Goal: Find specific page/section: Find specific page/section

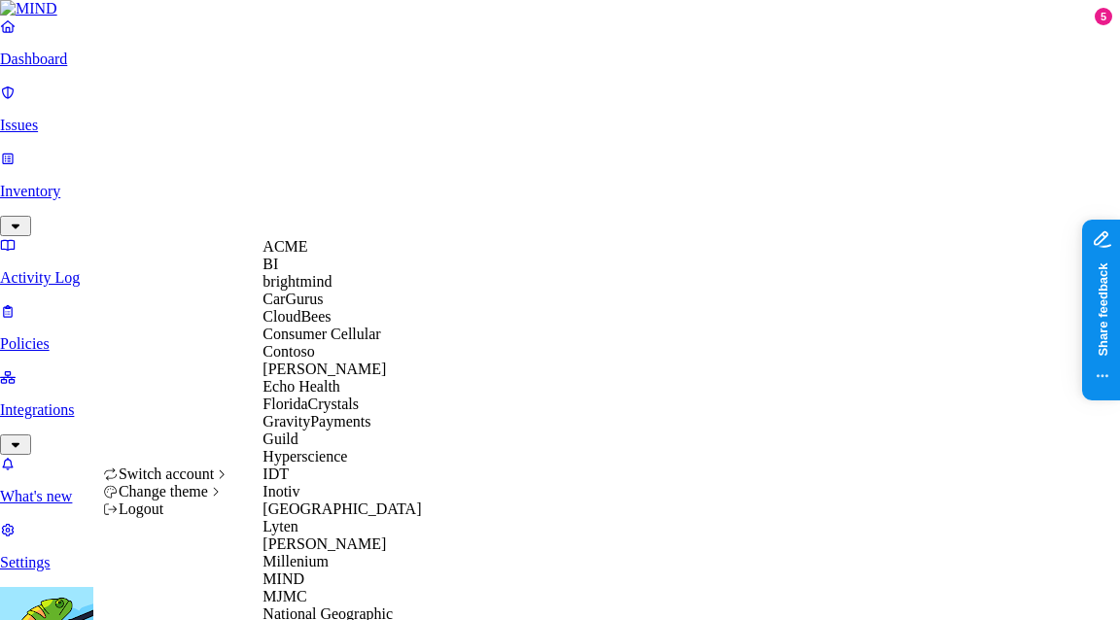
scroll to position [500, 0]
click at [295, 588] on span "MJMC" at bounding box center [285, 596] width 44 height 17
click at [295, 588] on div "MJMC" at bounding box center [357, 597] width 189 height 18
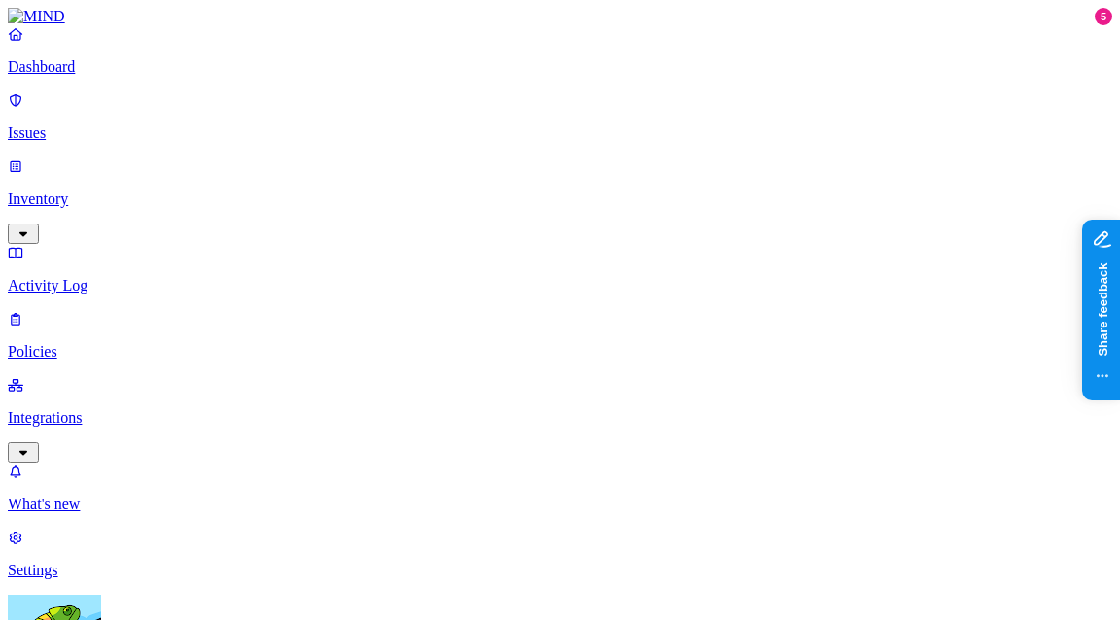
click at [104, 409] on p "Integrations" at bounding box center [560, 418] width 1105 height 18
drag, startPoint x: 359, startPoint y: 96, endPoint x: 404, endPoint y: 108, distance: 46.2
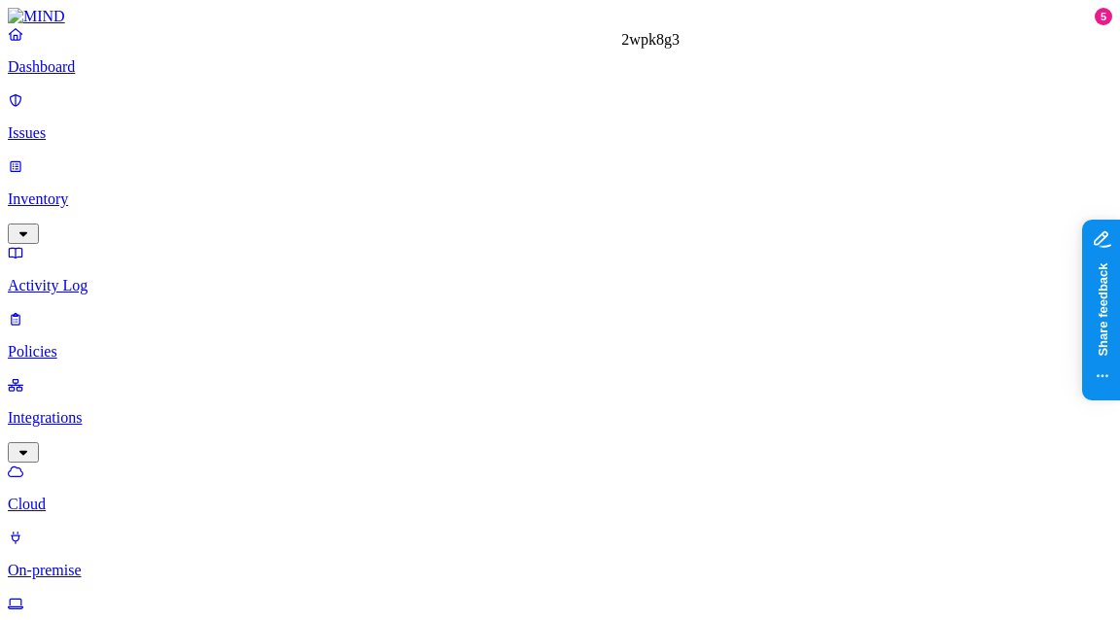
copy h3 "2wpk8g3"
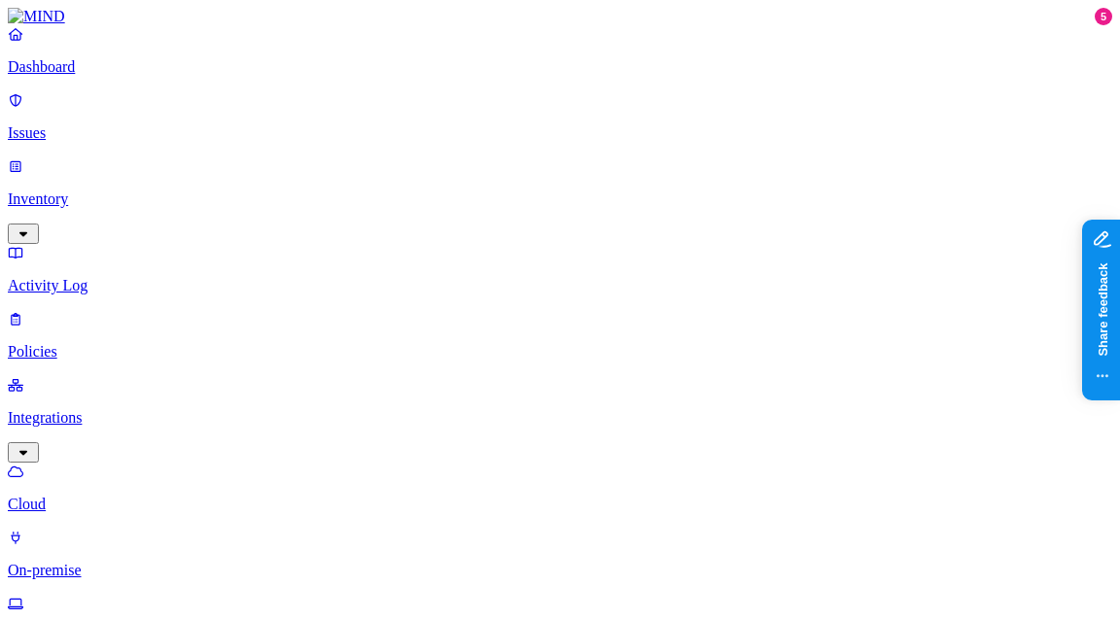
type input "2wpk8g3"
copy div "flm2fs3"
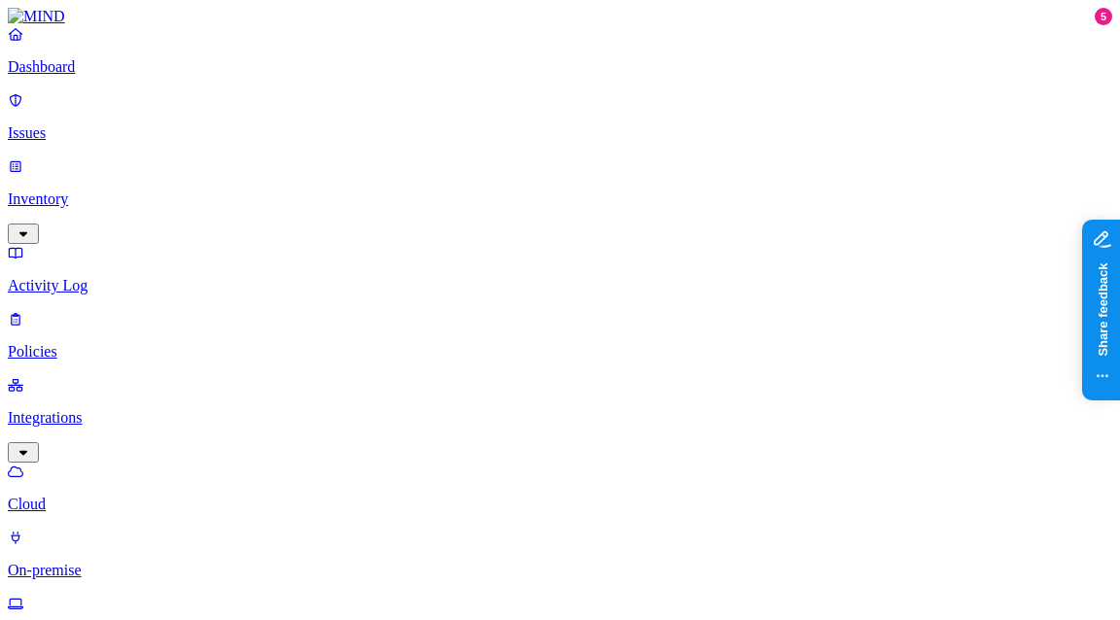
drag, startPoint x: 340, startPoint y: 265, endPoint x: 276, endPoint y: 261, distance: 64.3
type input "flm2fs3"
